Goal: Task Accomplishment & Management: Manage account settings

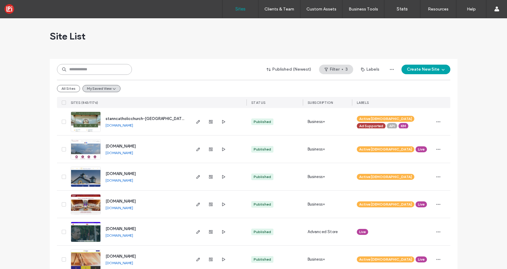
click at [91, 71] on input at bounding box center [94, 69] width 75 height 11
paste input "**********"
type input "**********"
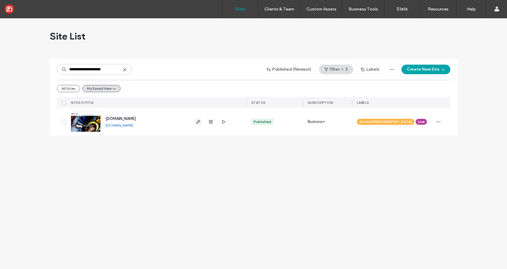
click at [199, 119] on span "button" at bounding box center [198, 121] width 7 height 7
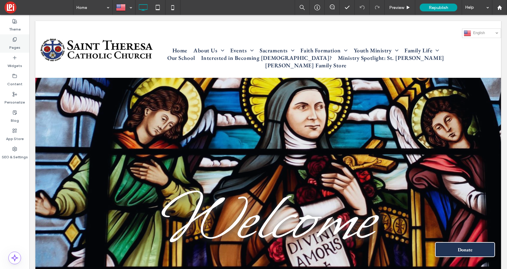
click at [15, 39] on icon at bounding box center [14, 39] width 5 height 5
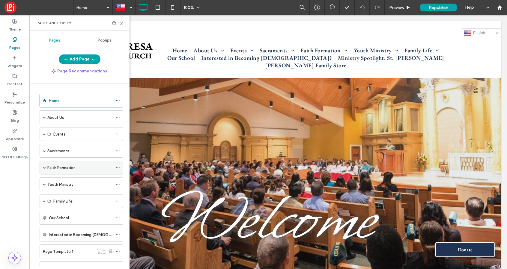
click at [45, 168] on span at bounding box center [44, 167] width 3 height 3
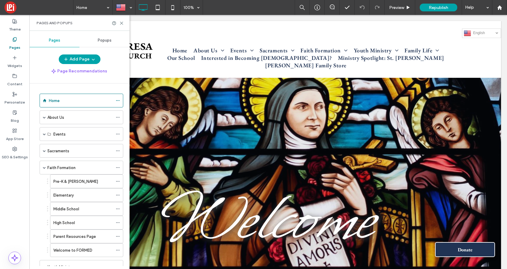
scroll to position [0, 0]
click at [46, 150] on span at bounding box center [44, 150] width 3 height 3
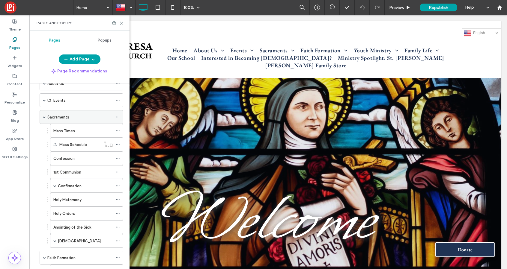
scroll to position [34, 0]
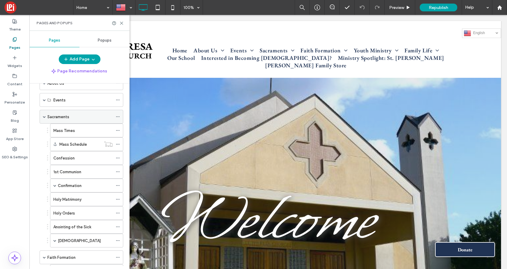
click at [44, 116] on span at bounding box center [44, 116] width 3 height 3
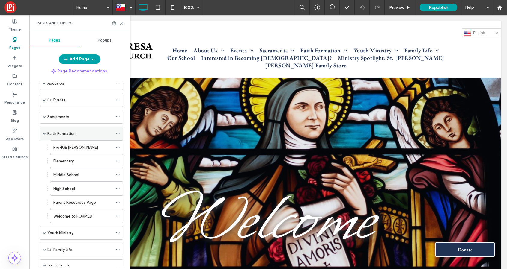
click at [44, 132] on span at bounding box center [44, 133] width 3 height 3
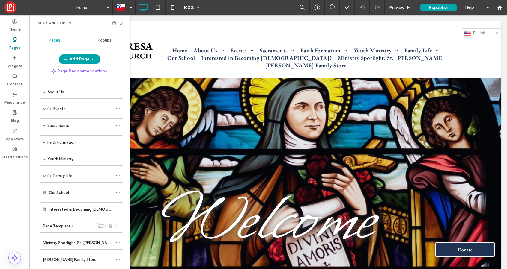
scroll to position [26, 0]
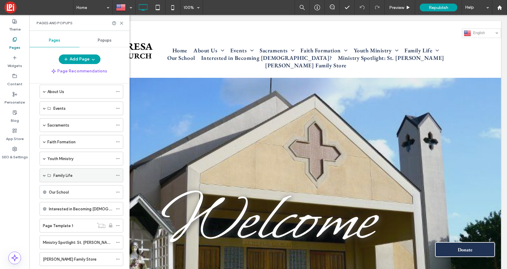
click at [43, 175] on span at bounding box center [44, 175] width 3 height 3
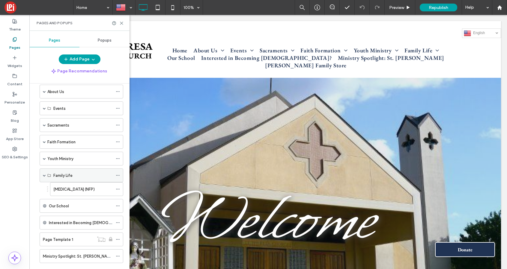
click at [43, 175] on span at bounding box center [44, 175] width 3 height 3
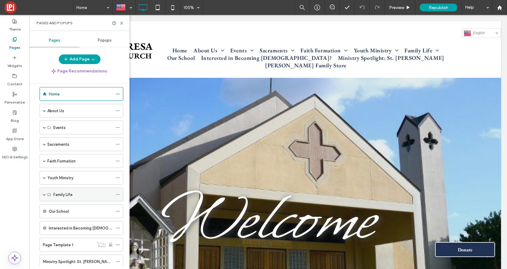
scroll to position [0, 0]
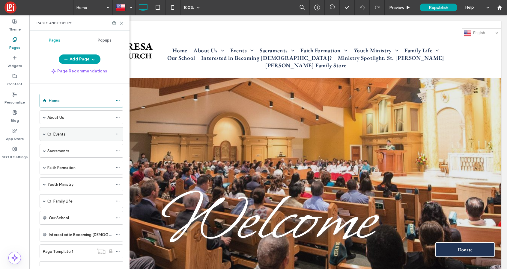
click at [45, 134] on span at bounding box center [44, 134] width 3 height 3
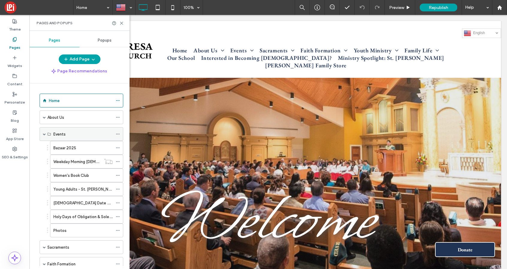
click at [45, 134] on span at bounding box center [44, 134] width 3 height 3
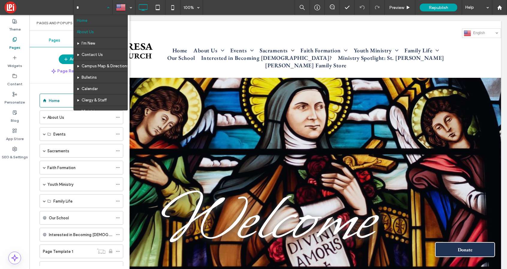
type input "**"
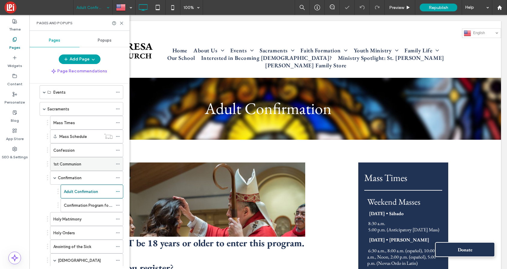
scroll to position [50, 0]
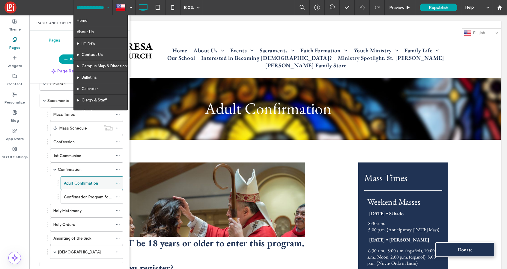
click at [120, 182] on icon at bounding box center [118, 183] width 4 height 4
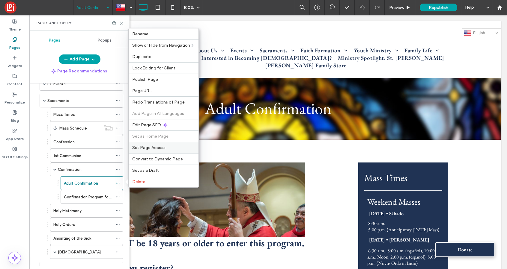
click at [153, 148] on span "Set Page Access" at bounding box center [148, 147] width 33 height 5
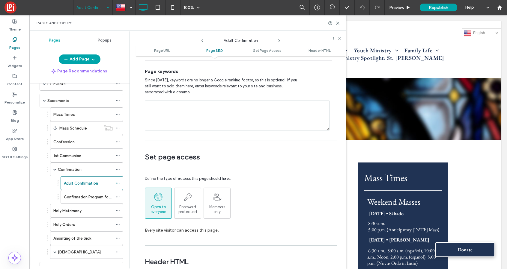
scroll to position [381, 0]
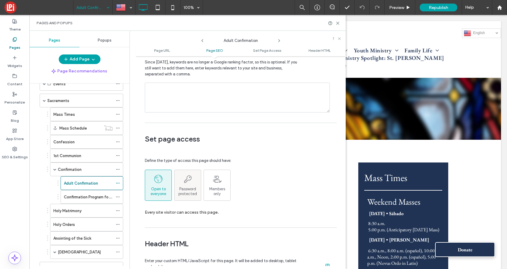
click at [187, 186] on div "Password protected" at bounding box center [187, 185] width 26 height 22
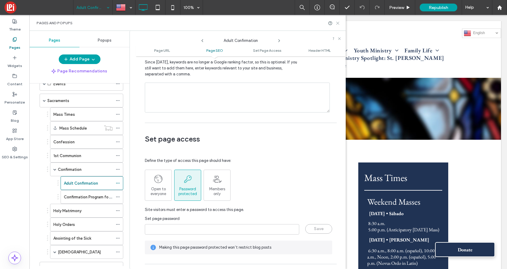
click at [338, 23] on use at bounding box center [337, 23] width 3 height 3
